Goal: Task Accomplishment & Management: Use online tool/utility

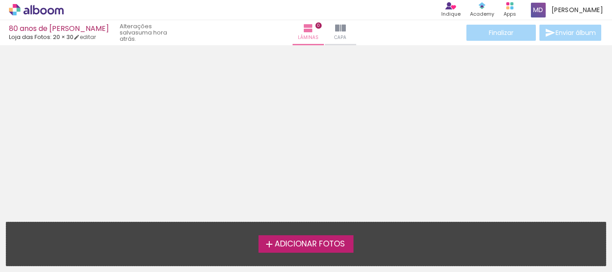
click at [18, 271] on iron-horizontal-list at bounding box center [9, 244] width 18 height 56
click at [290, 243] on span "Adicionar Fotos" at bounding box center [310, 244] width 70 height 8
click at [0, 0] on input "file" at bounding box center [0, 0] width 0 height 0
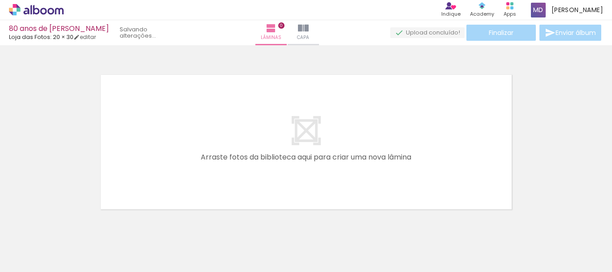
scroll to position [12, 0]
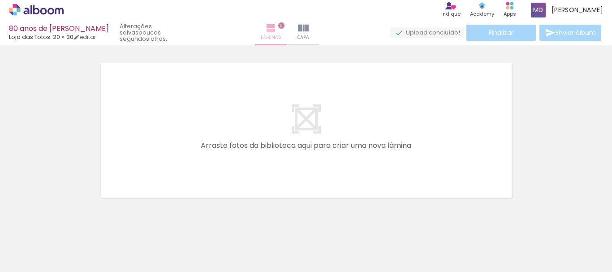
click at [276, 33] on iron-icon at bounding box center [271, 28] width 11 height 11
click at [277, 30] on iron-icon at bounding box center [271, 28] width 11 height 11
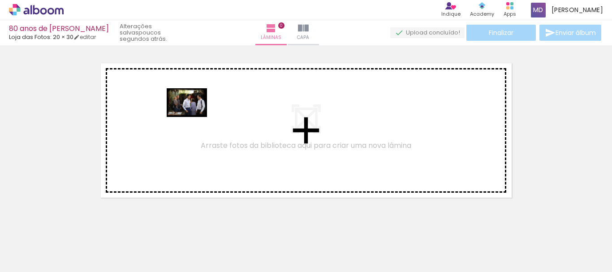
drag, startPoint x: 106, startPoint y: 242, endPoint x: 194, endPoint y: 115, distance: 154.4
click at [194, 115] on quentale-workspace at bounding box center [306, 136] width 612 height 272
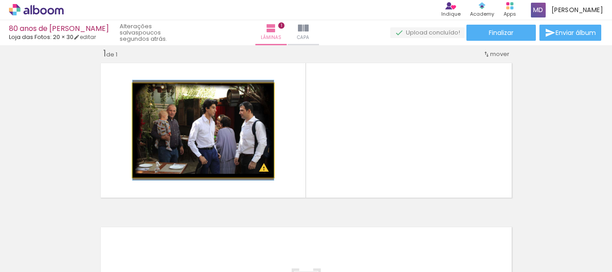
click at [170, 118] on quentale-photo at bounding box center [203, 130] width 141 height 94
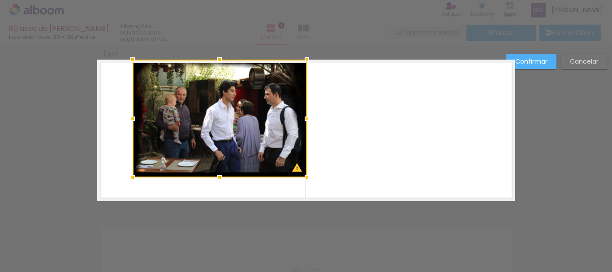
drag, startPoint x: 271, startPoint y: 83, endPoint x: 304, endPoint y: 63, distance: 39.1
click at [304, 63] on div at bounding box center [307, 60] width 18 height 18
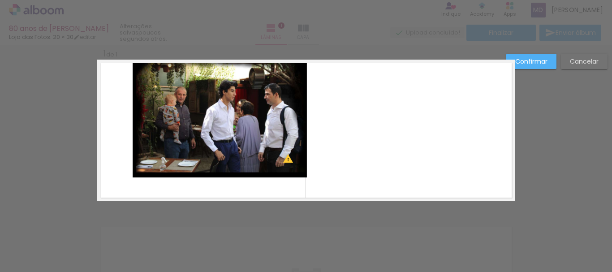
click at [154, 137] on quentale-photo at bounding box center [220, 119] width 174 height 118
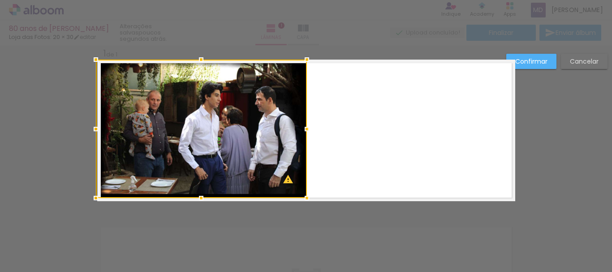
drag, startPoint x: 130, startPoint y: 177, endPoint x: 97, endPoint y: 194, distance: 37.9
click at [97, 194] on div at bounding box center [96, 198] width 18 height 18
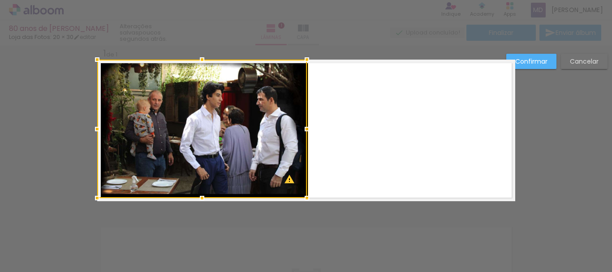
click at [0, 0] on slot "Confirmar" at bounding box center [0, 0] width 0 height 0
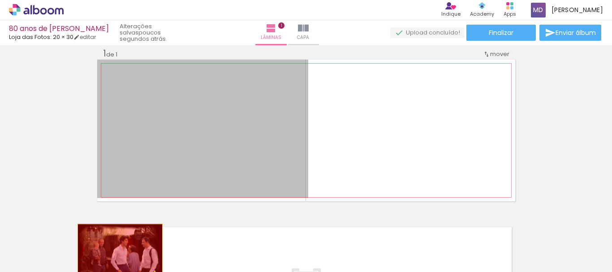
drag, startPoint x: 207, startPoint y: 113, endPoint x: 113, endPoint y: 251, distance: 167.8
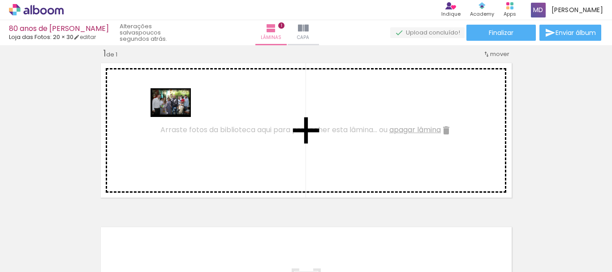
drag, startPoint x: 147, startPoint y: 242, endPoint x: 177, endPoint y: 115, distance: 130.4
click at [177, 115] on quentale-workspace at bounding box center [306, 136] width 612 height 272
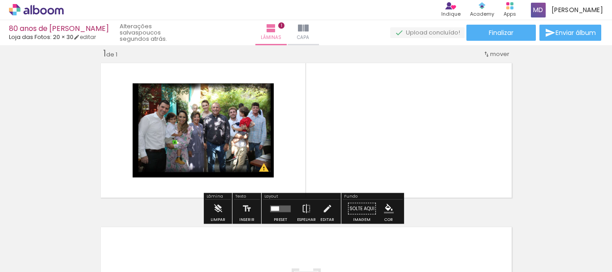
click at [151, 93] on div at bounding box center [153, 92] width 5 height 5
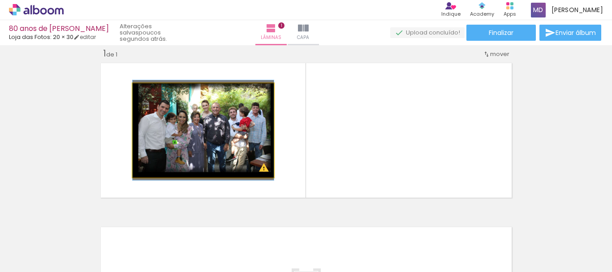
click at [150, 93] on div at bounding box center [154, 93] width 8 height 8
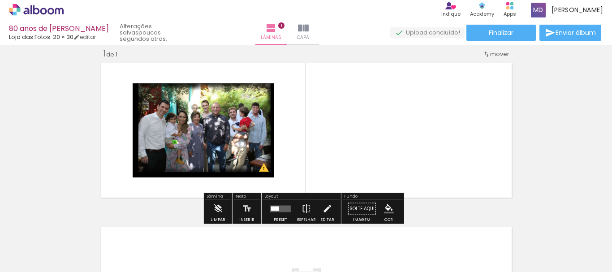
click at [172, 126] on quentale-photo at bounding box center [203, 130] width 141 height 94
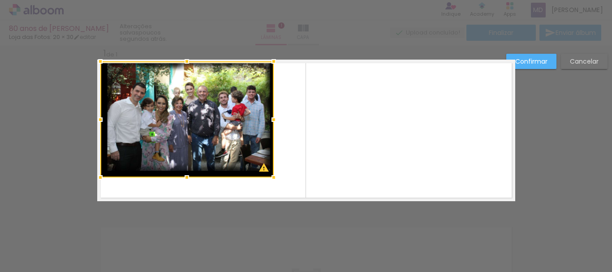
drag, startPoint x: 129, startPoint y: 85, endPoint x: 94, endPoint y: 64, distance: 41.4
click at [94, 64] on div at bounding box center [100, 61] width 18 height 18
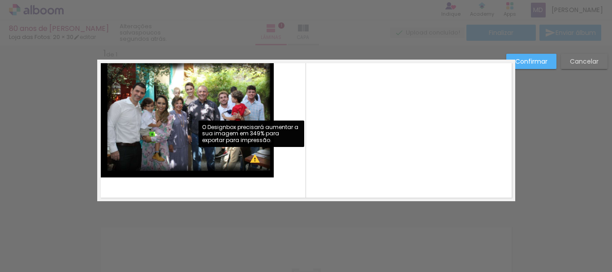
click at [253, 159] on quentale-photo at bounding box center [186, 119] width 173 height 116
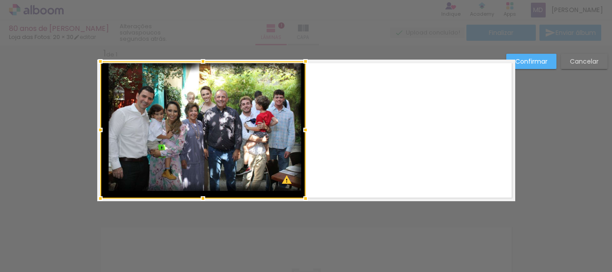
drag, startPoint x: 268, startPoint y: 175, endPoint x: 300, endPoint y: 196, distance: 38.2
click at [300, 196] on div at bounding box center [306, 199] width 18 height 18
click at [0, 0] on slot "Confirmar" at bounding box center [0, 0] width 0 height 0
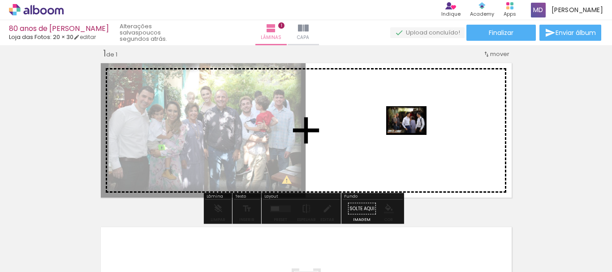
drag, startPoint x: 88, startPoint y: 242, endPoint x: 413, endPoint y: 133, distance: 343.2
click at [413, 133] on quentale-workspace at bounding box center [306, 136] width 612 height 272
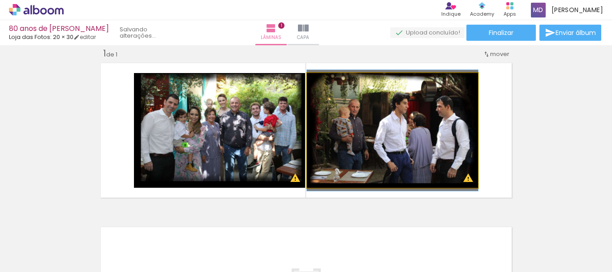
click at [395, 131] on quentale-photo at bounding box center [392, 130] width 171 height 115
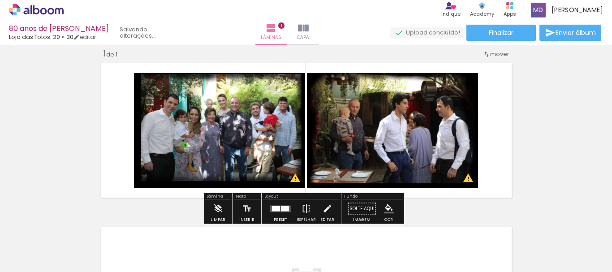
click at [430, 123] on quentale-photo at bounding box center [392, 130] width 171 height 115
click at [376, 105] on quentale-photo at bounding box center [392, 130] width 171 height 115
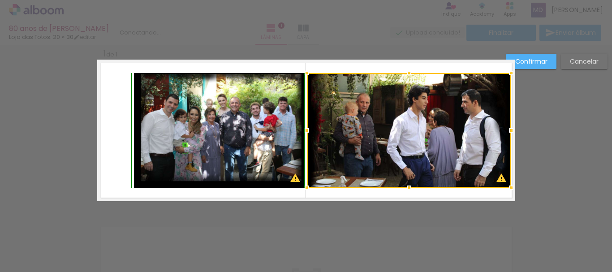
drag, startPoint x: 476, startPoint y: 74, endPoint x: 509, endPoint y: 72, distance: 33.2
click at [509, 72] on div at bounding box center [511, 73] width 18 height 18
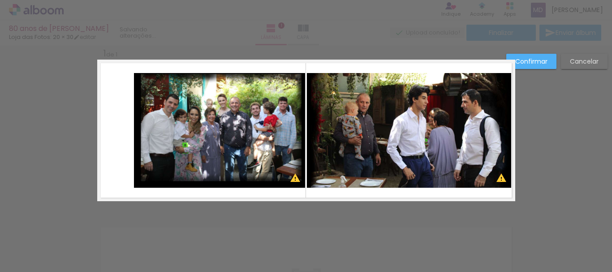
click at [209, 103] on quentale-photo at bounding box center [219, 130] width 171 height 115
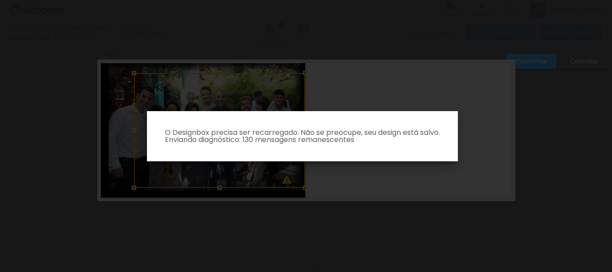
click at [511, 140] on iron-overlay-backdrop at bounding box center [306, 136] width 612 height 272
click at [371, 190] on iron-overlay-backdrop at bounding box center [306, 136] width 612 height 272
drag, startPoint x: 224, startPoint y: 197, endPoint x: 188, endPoint y: 172, distance: 43.4
click at [216, 190] on iron-overlay-backdrop at bounding box center [306, 136] width 612 height 272
drag, startPoint x: 270, startPoint y: 74, endPoint x: 306, endPoint y: 67, distance: 37.0
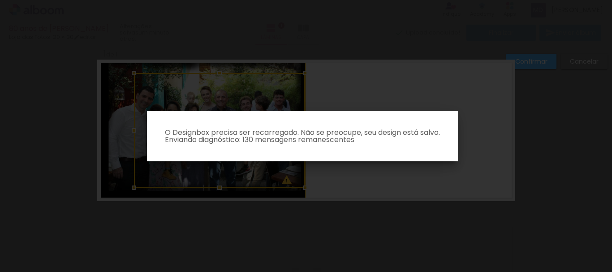
click at [273, 74] on iron-overlay-backdrop at bounding box center [306, 136] width 612 height 272
click at [403, 75] on iron-overlay-backdrop at bounding box center [306, 136] width 612 height 272
drag, startPoint x: 459, startPoint y: 87, endPoint x: 483, endPoint y: 160, distance: 76.3
click at [463, 100] on iron-overlay-backdrop at bounding box center [306, 136] width 612 height 272
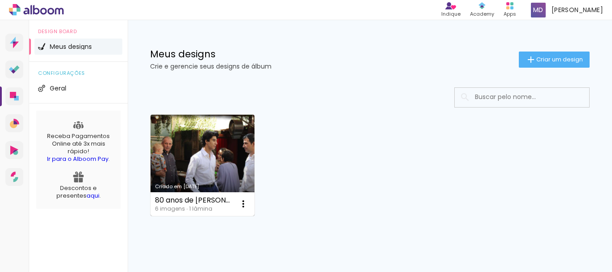
click at [195, 143] on link "Criado em 14/08/25" at bounding box center [203, 165] width 104 height 101
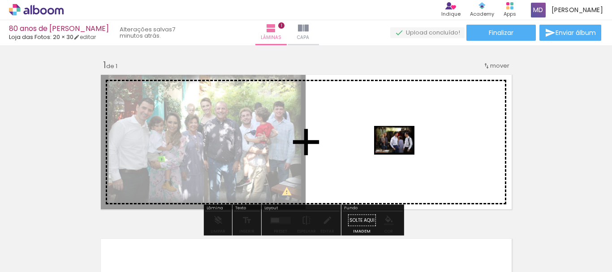
drag, startPoint x: 98, startPoint y: 242, endPoint x: 401, endPoint y: 153, distance: 316.4
click at [401, 153] on quentale-workspace at bounding box center [306, 136] width 612 height 272
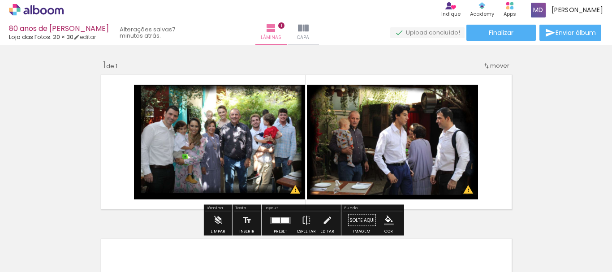
click at [395, 142] on quentale-photo at bounding box center [392, 142] width 171 height 115
click at [451, 119] on quentale-photo at bounding box center [392, 142] width 171 height 115
click at [451, 113] on quentale-photo at bounding box center [392, 142] width 171 height 115
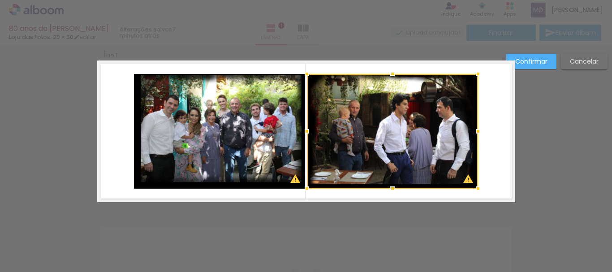
scroll to position [12, 0]
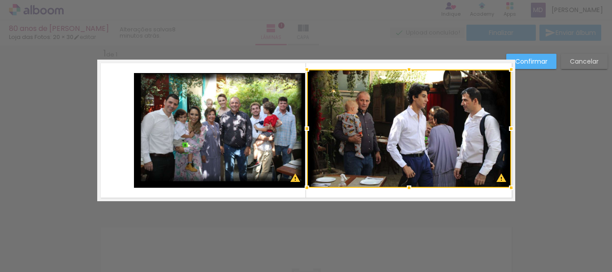
drag, startPoint x: 473, startPoint y: 75, endPoint x: 506, endPoint y: 68, distance: 33.9
click at [506, 68] on div at bounding box center [511, 70] width 18 height 18
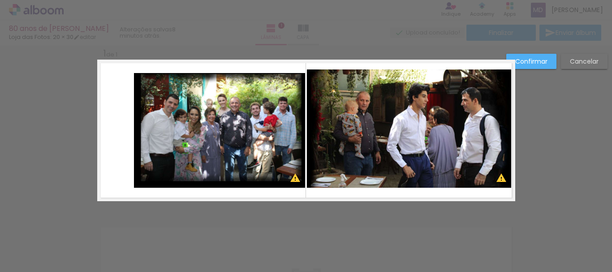
click at [404, 138] on quentale-photo at bounding box center [409, 128] width 204 height 118
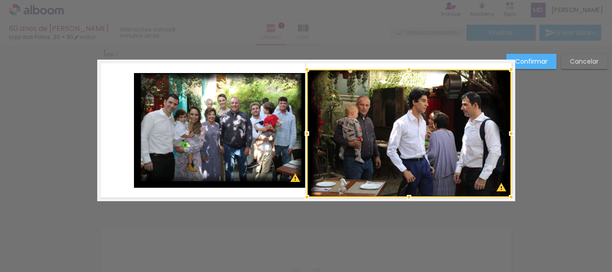
drag, startPoint x: 407, startPoint y: 188, endPoint x: 407, endPoint y: 198, distance: 9.4
click at [407, 198] on div at bounding box center [409, 197] width 18 height 18
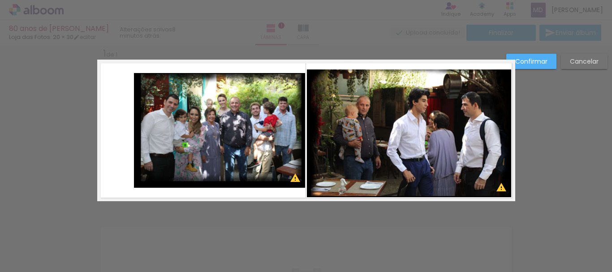
click at [411, 74] on quentale-photo at bounding box center [409, 133] width 204 height 128
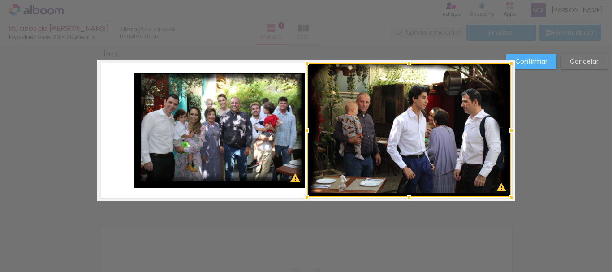
click at [409, 65] on div at bounding box center [409, 63] width 18 height 18
click at [169, 118] on quentale-photo at bounding box center [219, 130] width 171 height 115
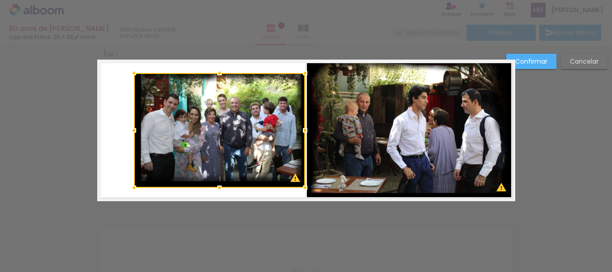
click at [169, 118] on div at bounding box center [219, 130] width 171 height 115
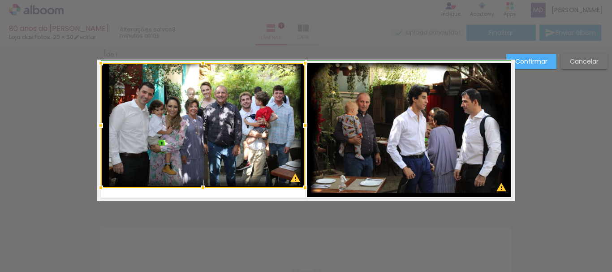
drag, startPoint x: 133, startPoint y: 75, endPoint x: 102, endPoint y: 65, distance: 32.5
click at [102, 65] on div at bounding box center [101, 63] width 18 height 18
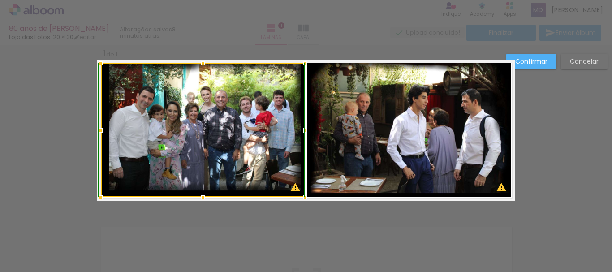
drag, startPoint x: 200, startPoint y: 188, endPoint x: 200, endPoint y: 196, distance: 8.1
click at [200, 196] on div at bounding box center [203, 197] width 18 height 18
click at [549, 66] on paper-button "Confirmar" at bounding box center [531, 61] width 50 height 15
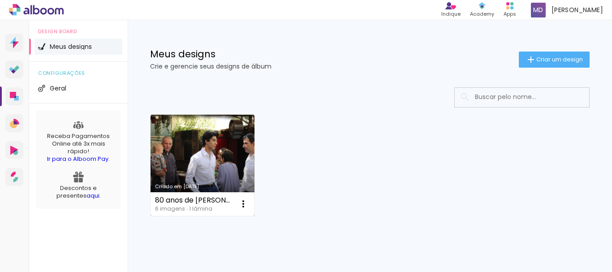
click at [207, 153] on link "Criado em 14/08/25" at bounding box center [203, 165] width 104 height 101
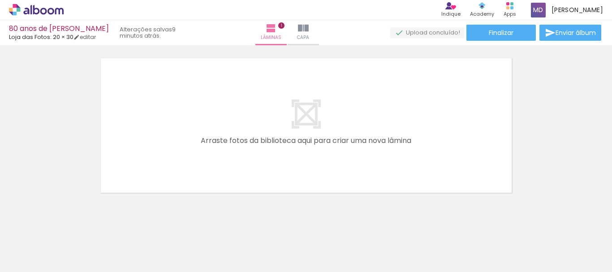
scroll to position [182, 0]
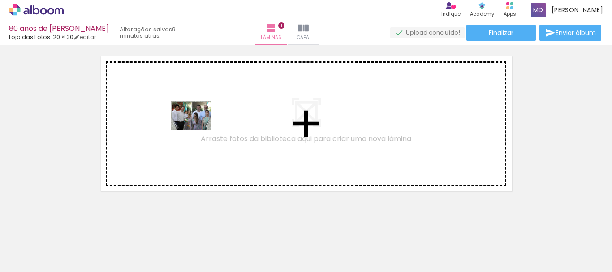
drag, startPoint x: 199, startPoint y: 235, endPoint x: 212, endPoint y: 200, distance: 37.5
click at [195, 113] on quentale-workspace at bounding box center [306, 136] width 612 height 272
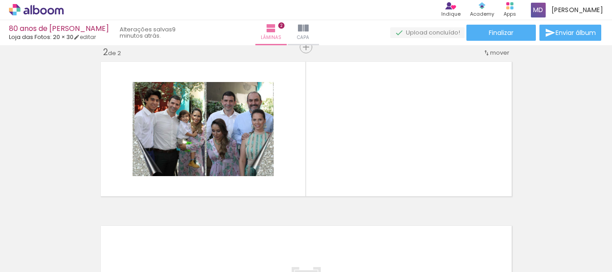
scroll to position [176, 0]
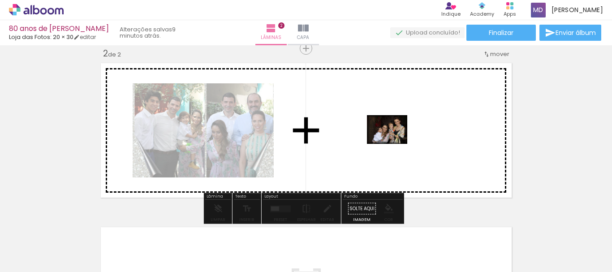
drag, startPoint x: 257, startPoint y: 233, endPoint x: 370, endPoint y: 203, distance: 116.2
click at [404, 131] on quentale-workspace at bounding box center [306, 136] width 612 height 272
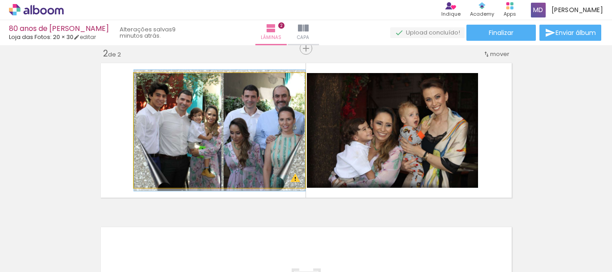
click at [248, 128] on quentale-photo at bounding box center [219, 130] width 171 height 115
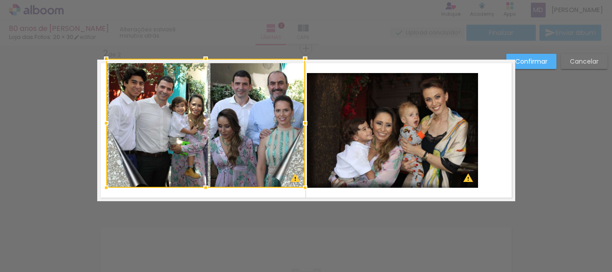
drag, startPoint x: 130, startPoint y: 74, endPoint x: 102, endPoint y: 63, distance: 30.0
click at [102, 63] on div at bounding box center [106, 59] width 18 height 18
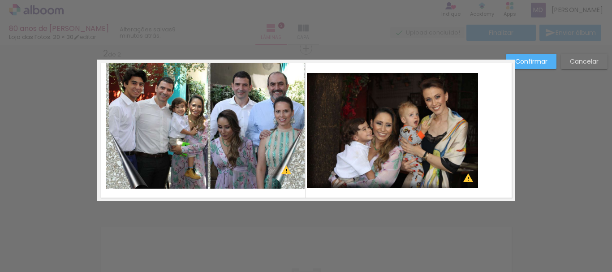
click at [114, 183] on quentale-photo at bounding box center [205, 124] width 199 height 129
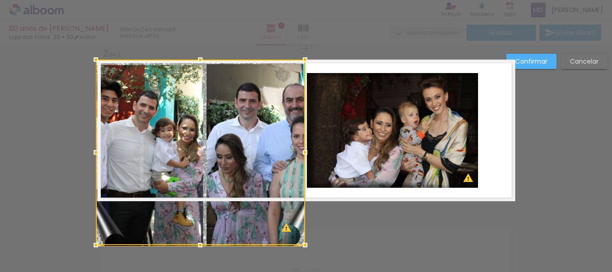
drag, startPoint x: 104, startPoint y: 189, endPoint x: 91, endPoint y: 136, distance: 54.4
click at [96, 137] on div at bounding box center [200, 153] width 209 height 186
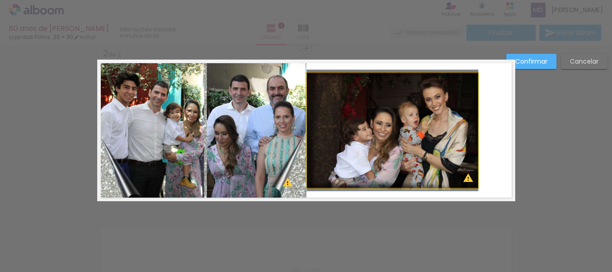
click at [411, 145] on quentale-photo at bounding box center [392, 130] width 171 height 115
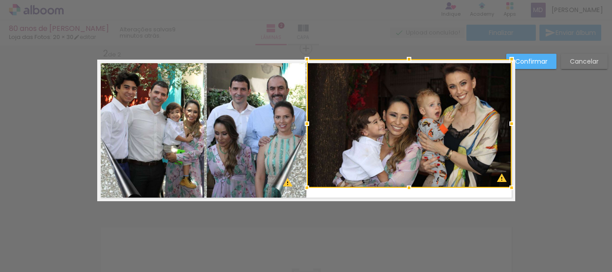
drag, startPoint x: 474, startPoint y: 74, endPoint x: 507, endPoint y: 63, distance: 35.3
click at [507, 63] on div at bounding box center [512, 59] width 18 height 18
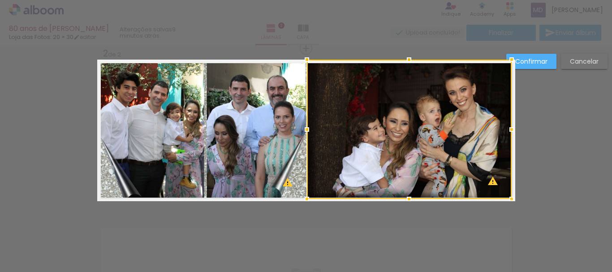
click at [407, 191] on div at bounding box center [409, 199] width 18 height 18
click at [0, 0] on slot "Confirmar" at bounding box center [0, 0] width 0 height 0
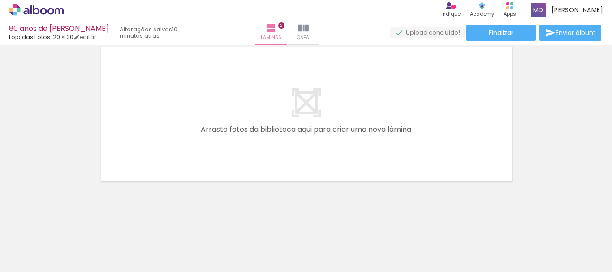
scroll to position [356, 0]
click at [110, 242] on div at bounding box center [89, 242] width 40 height 29
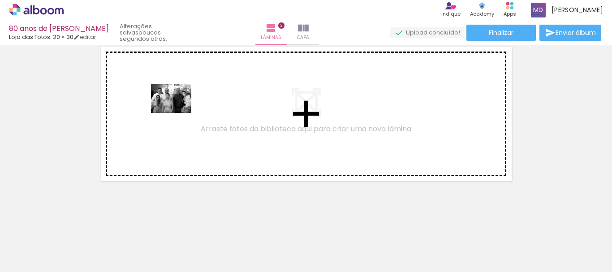
drag, startPoint x: 296, startPoint y: 242, endPoint x: 178, endPoint y: 111, distance: 176.1
click at [178, 111] on quentale-workspace at bounding box center [306, 136] width 612 height 272
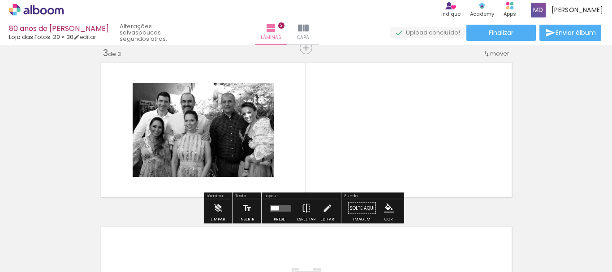
scroll to position [340, 0]
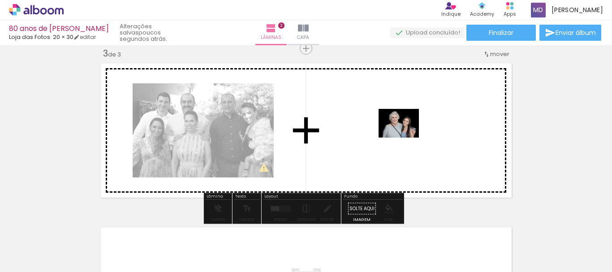
drag, startPoint x: 345, startPoint y: 244, endPoint x: 406, endPoint y: 136, distance: 124.2
click at [406, 136] on quentale-workspace at bounding box center [306, 136] width 612 height 272
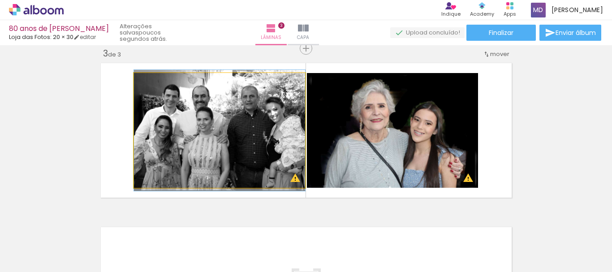
click at [212, 126] on quentale-photo at bounding box center [219, 130] width 171 height 115
click at [199, 135] on quentale-photo at bounding box center [219, 130] width 171 height 115
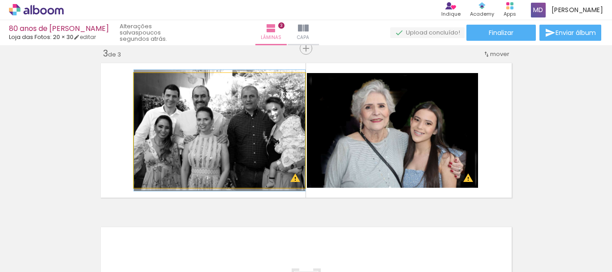
click at [150, 100] on quentale-photo at bounding box center [219, 130] width 171 height 115
click at [166, 113] on quentale-photo at bounding box center [219, 130] width 171 height 115
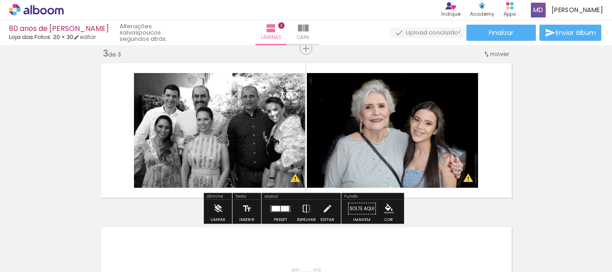
click at [165, 112] on quentale-photo at bounding box center [219, 130] width 171 height 115
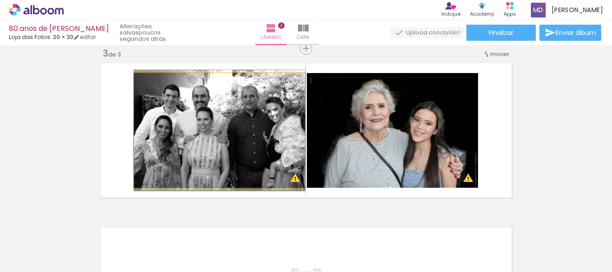
click at [165, 112] on quentale-photo at bounding box center [219, 130] width 171 height 115
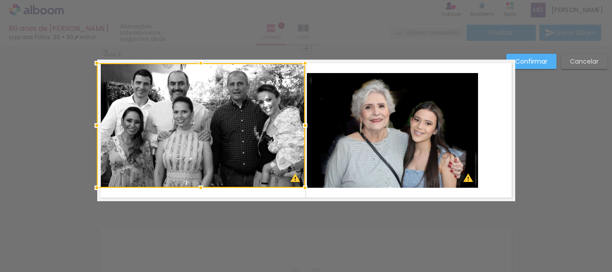
drag, startPoint x: 131, startPoint y: 74, endPoint x: 96, endPoint y: 65, distance: 35.9
click at [96, 65] on div at bounding box center [97, 63] width 18 height 18
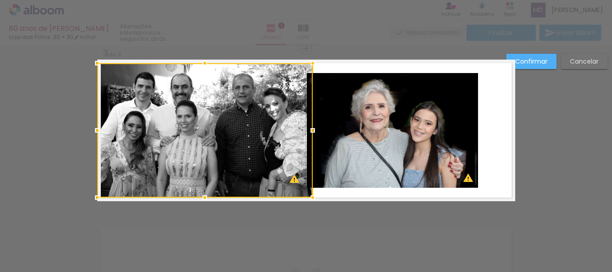
drag, startPoint x: 199, startPoint y: 186, endPoint x: 194, endPoint y: 195, distance: 10.0
click at [196, 195] on div at bounding box center [205, 198] width 18 height 18
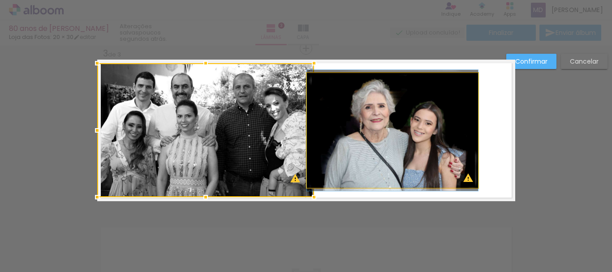
click at [390, 130] on quentale-photo at bounding box center [392, 130] width 171 height 115
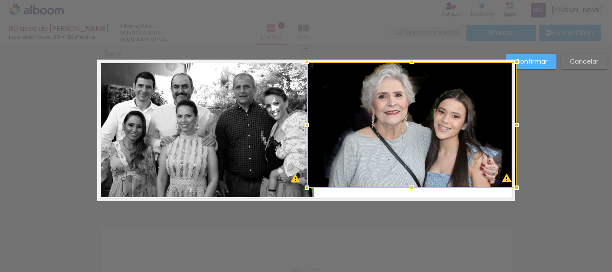
drag, startPoint x: 473, startPoint y: 75, endPoint x: 511, endPoint y: 64, distance: 39.3
click at [511, 64] on div at bounding box center [517, 62] width 18 height 18
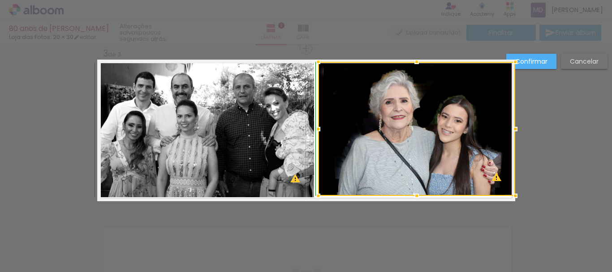
drag, startPoint x: 304, startPoint y: 188, endPoint x: 316, endPoint y: 197, distance: 15.1
click at [316, 197] on div at bounding box center [318, 196] width 18 height 18
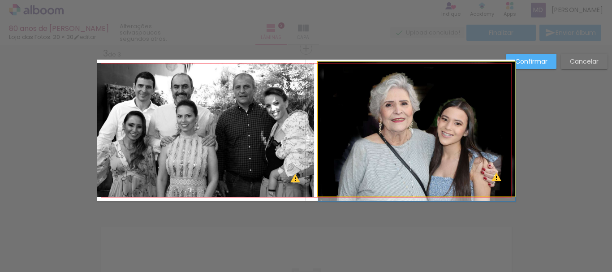
click at [377, 147] on quentale-photo at bounding box center [416, 129] width 197 height 134
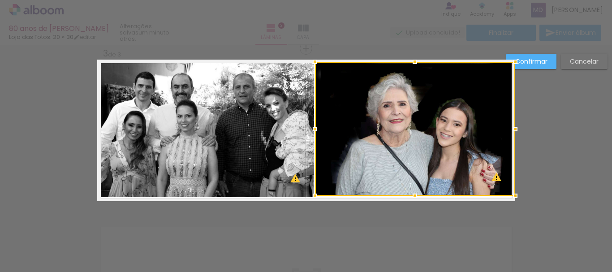
click at [312, 128] on div at bounding box center [315, 129] width 18 height 18
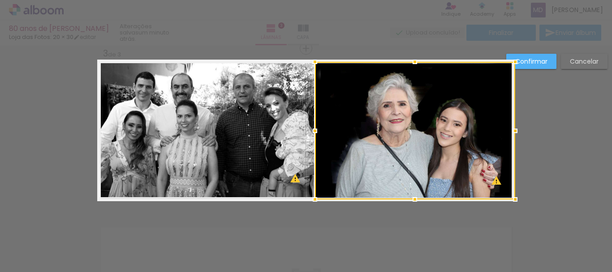
click at [413, 200] on div at bounding box center [415, 199] width 18 height 18
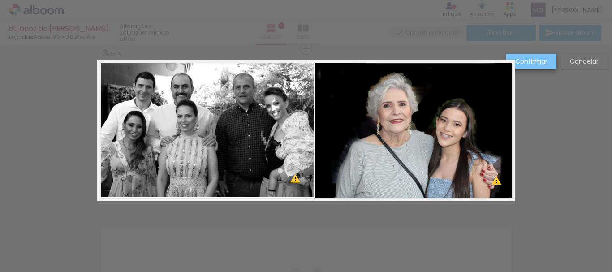
click at [0, 0] on slot "Confirmar" at bounding box center [0, 0] width 0 height 0
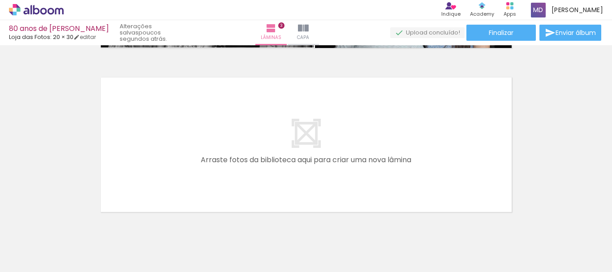
scroll to position [520, 0]
